Goal: Navigation & Orientation: Go to known website

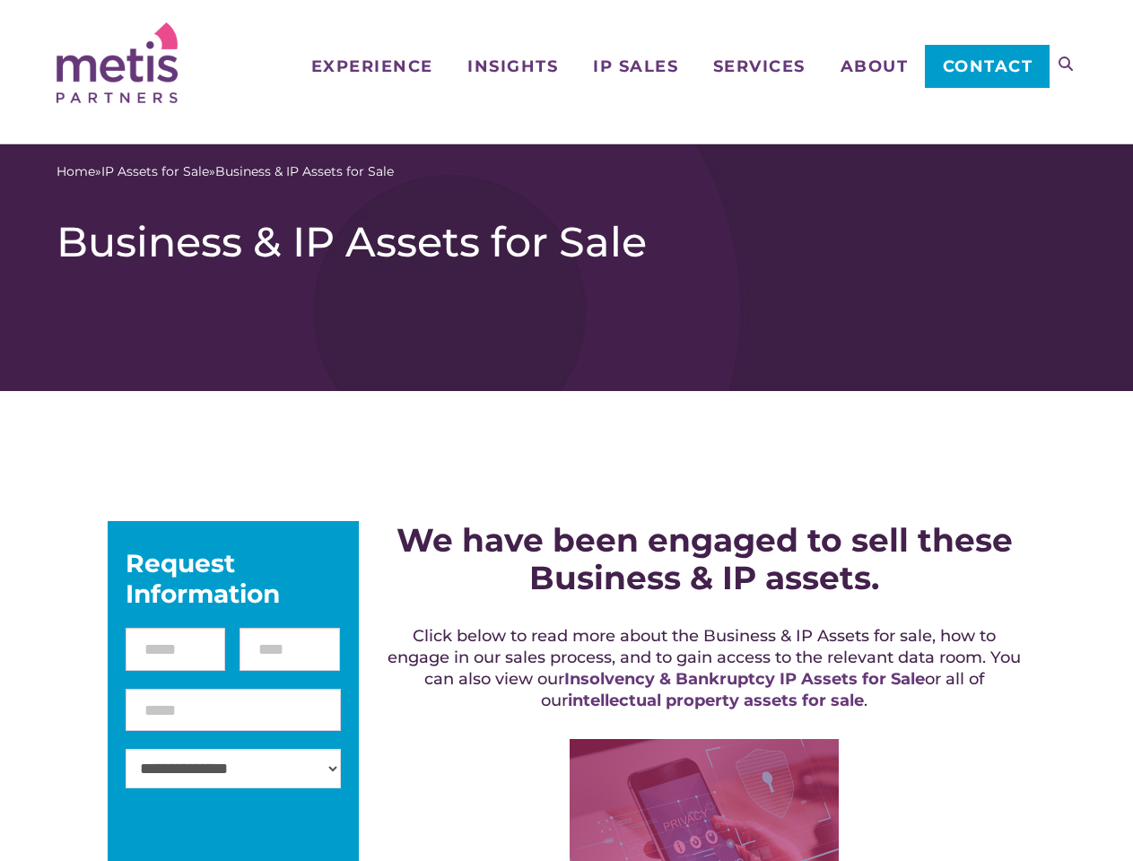
click at [1066, 64] on icon at bounding box center [1066, 64] width 14 height 14
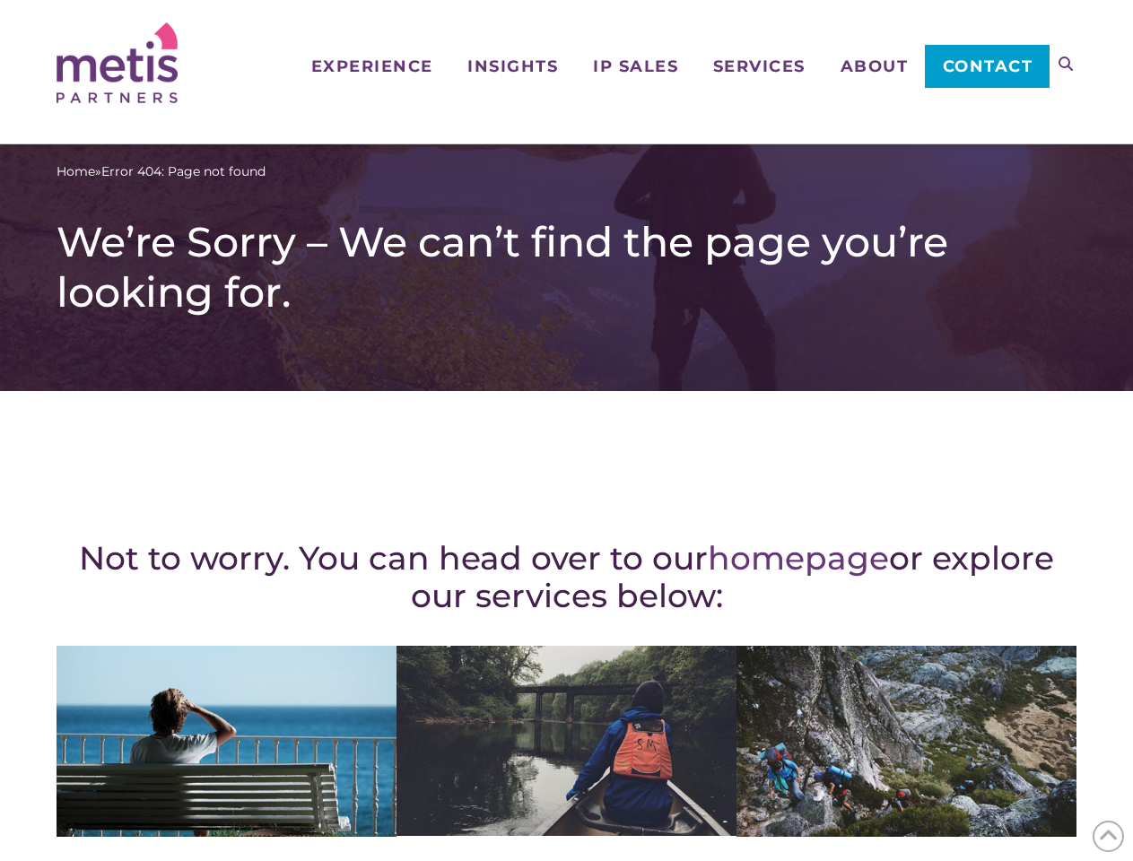
click at [566, 431] on div "Not to worry. You can head over to our homepage or explore our services below: …" at bounding box center [567, 784] width 1020 height 715
click at [1066, 64] on icon at bounding box center [1066, 64] width 14 height 14
click at [1108, 836] on icon at bounding box center [1109, 837] width 20 height 28
